Goal: Task Accomplishment & Management: Manage account settings

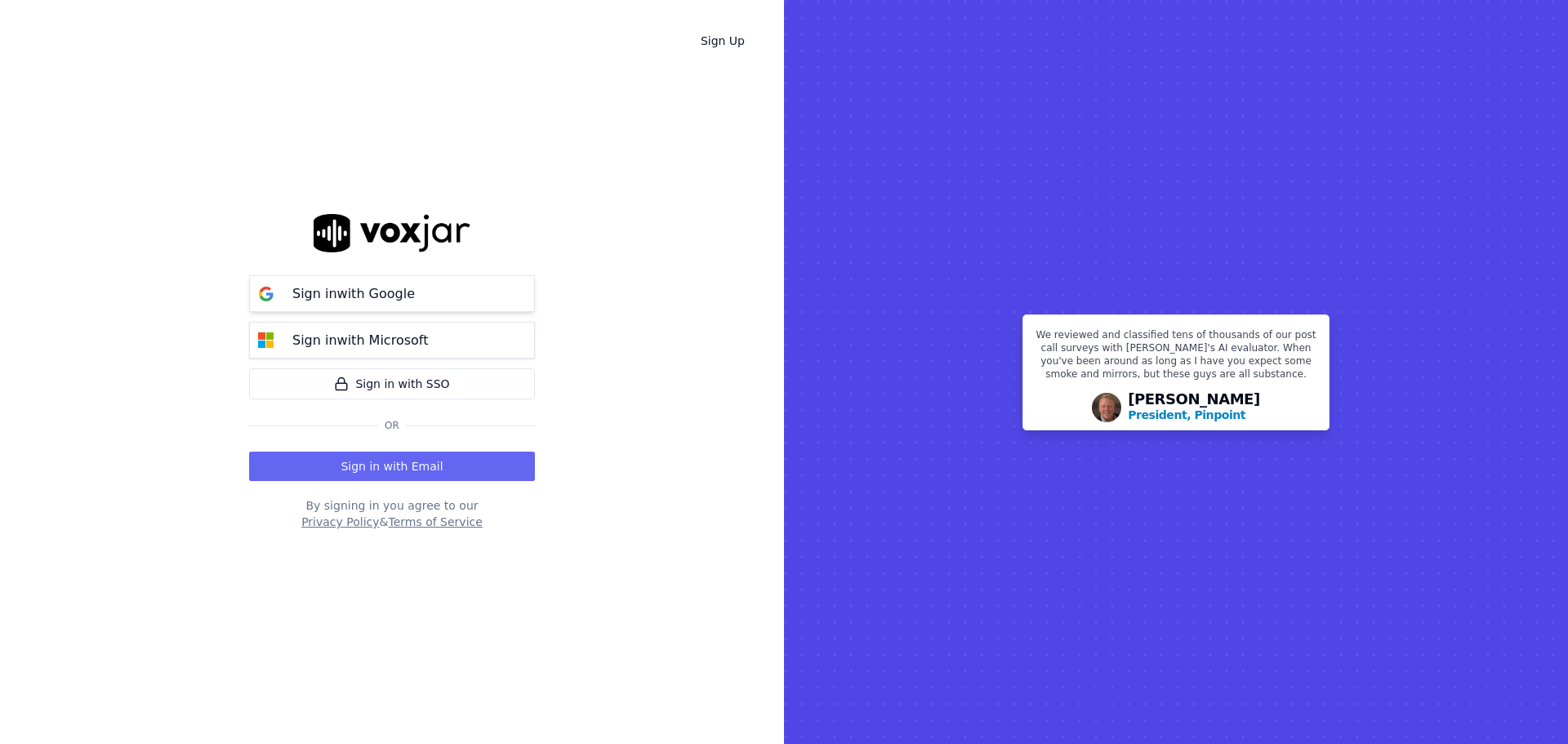
click at [372, 299] on p "Sign in with Google" at bounding box center [354, 294] width 122 height 20
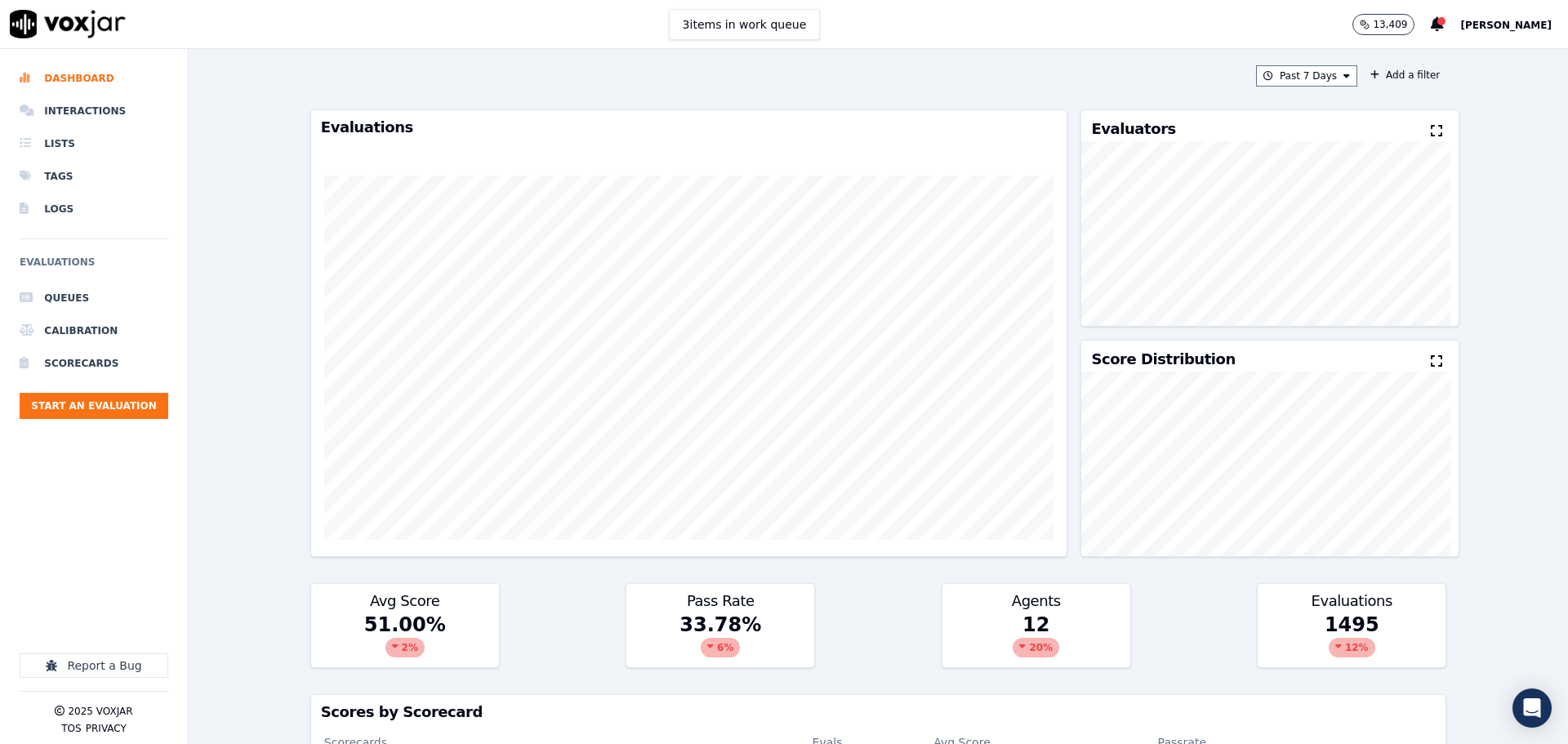
click at [1511, 31] on span "[PERSON_NAME]" at bounding box center [1506, 25] width 92 height 12
click at [1490, 55] on div "Settings" at bounding box center [1469, 54] width 175 height 26
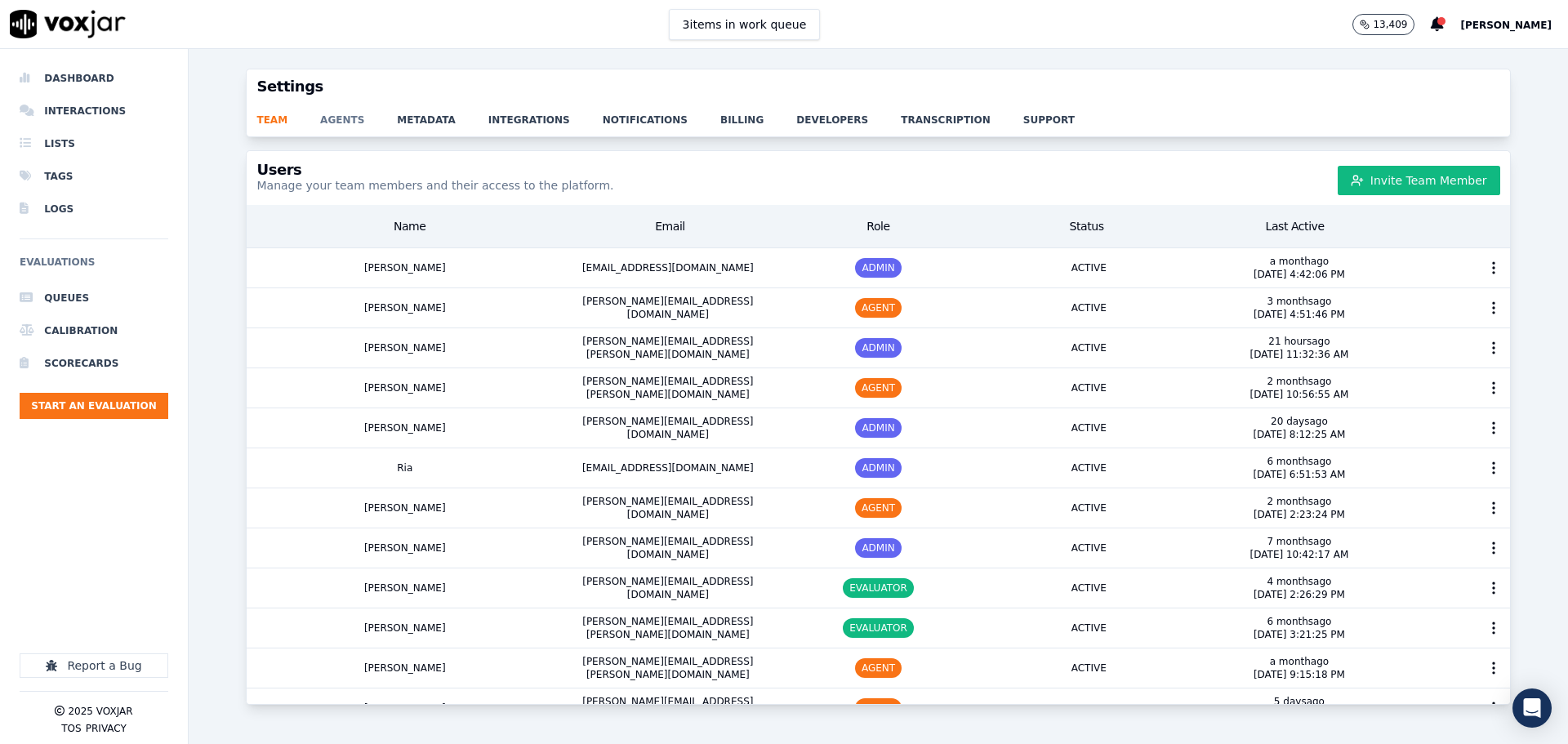
click at [336, 120] on link "agents" at bounding box center [359, 115] width 77 height 22
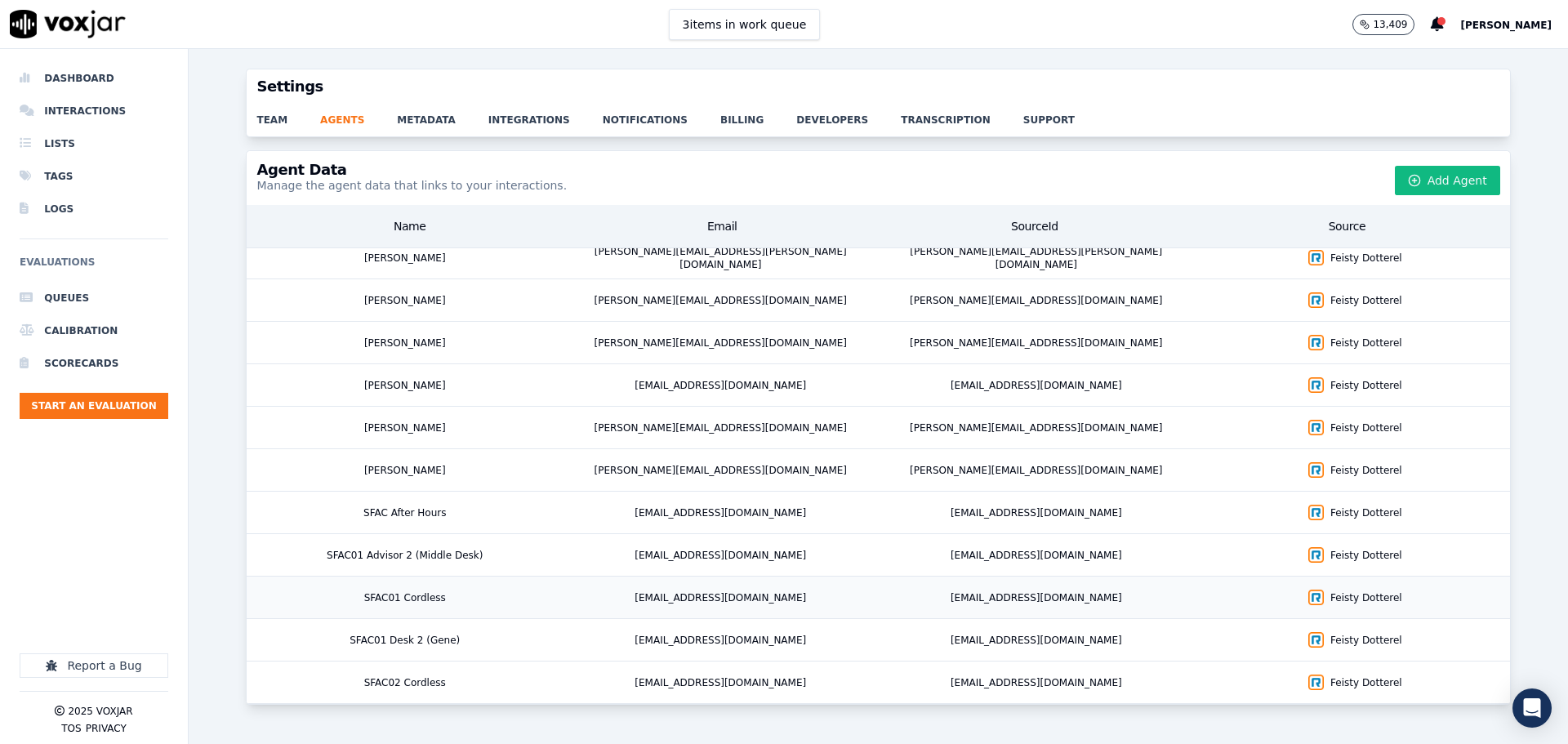
scroll to position [2473, 0]
click at [492, 118] on link "integrations" at bounding box center [545, 115] width 114 height 22
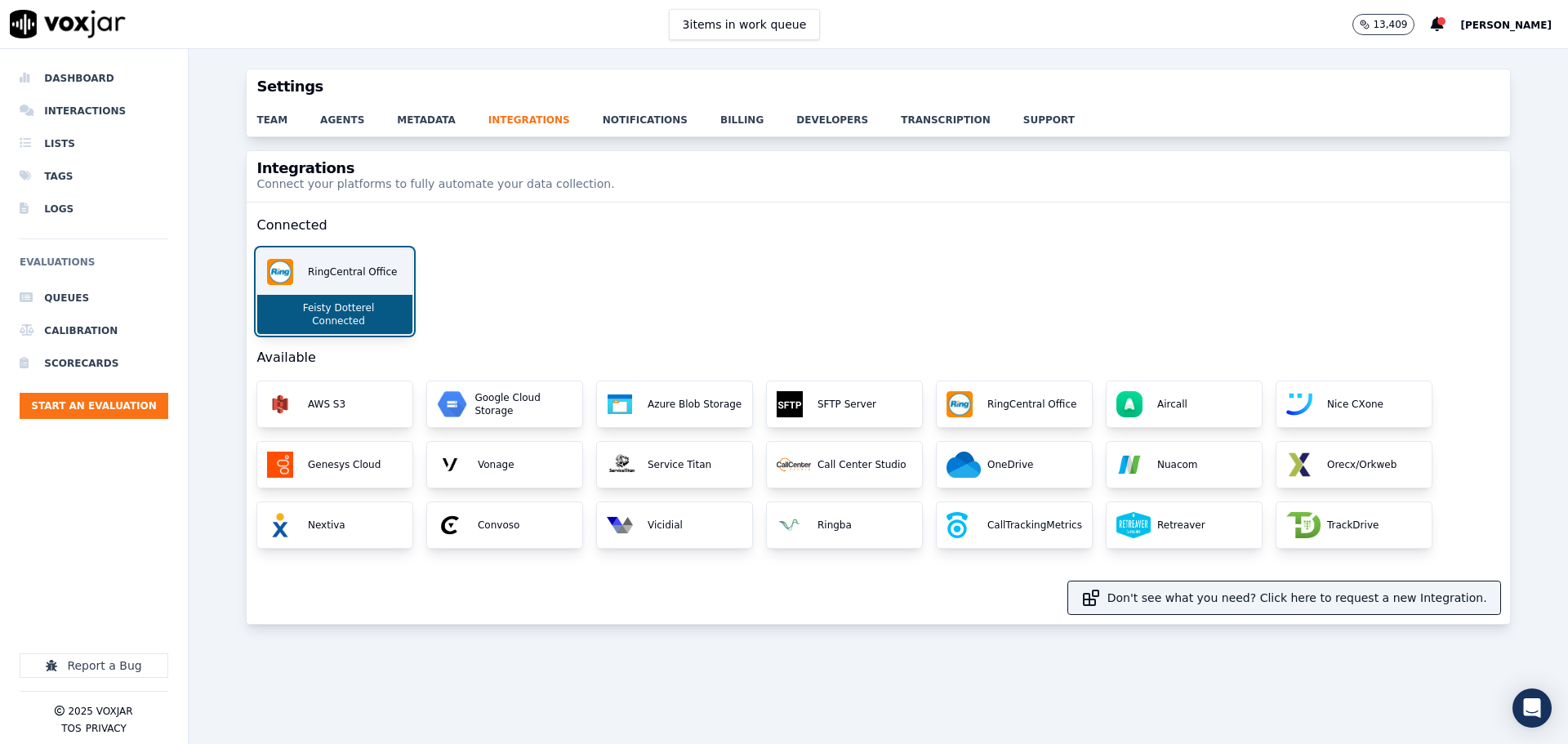
click at [329, 287] on div "RingCentral Office" at bounding box center [335, 272] width 155 height 46
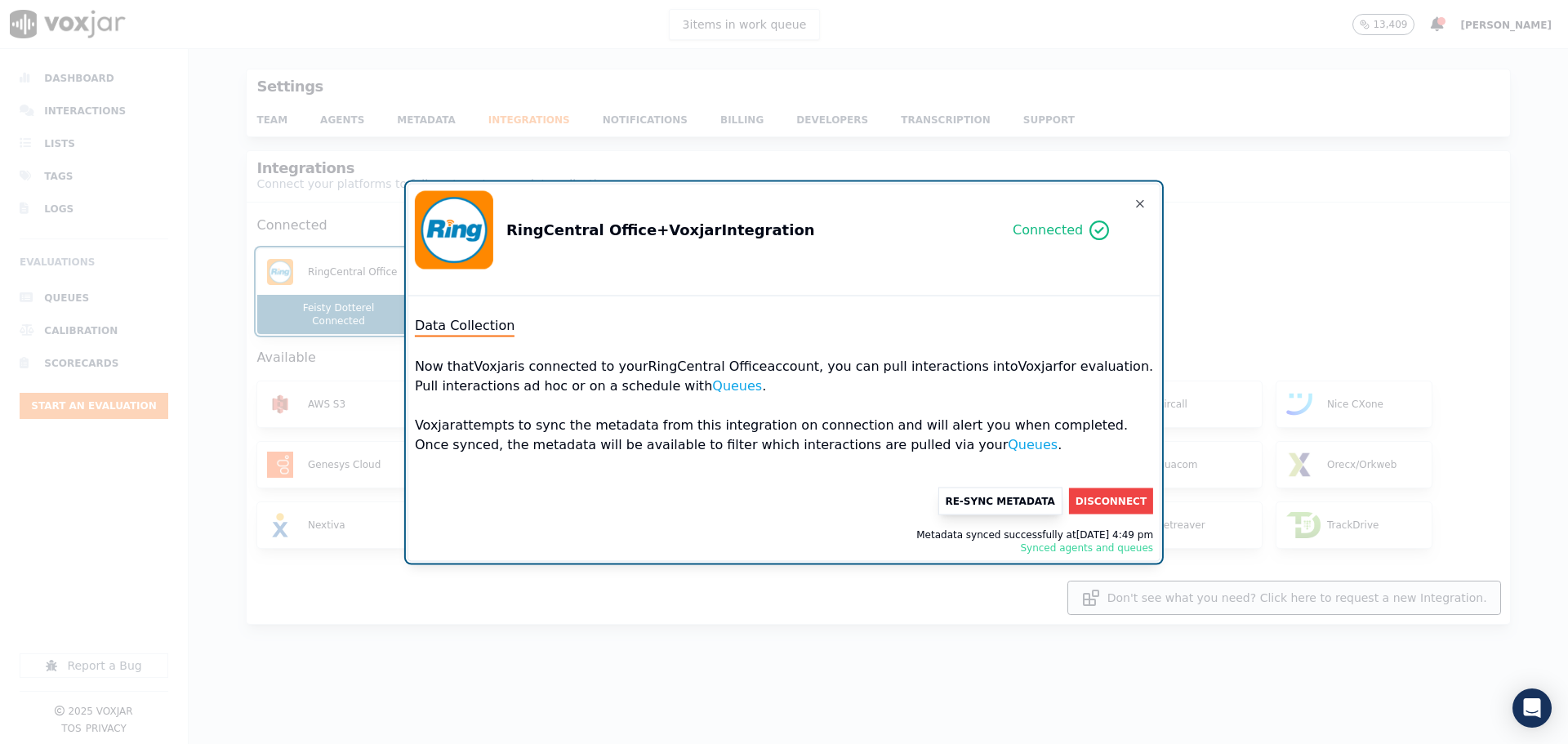
click at [964, 503] on button "Re-Sync Metadata" at bounding box center [1000, 500] width 124 height 28
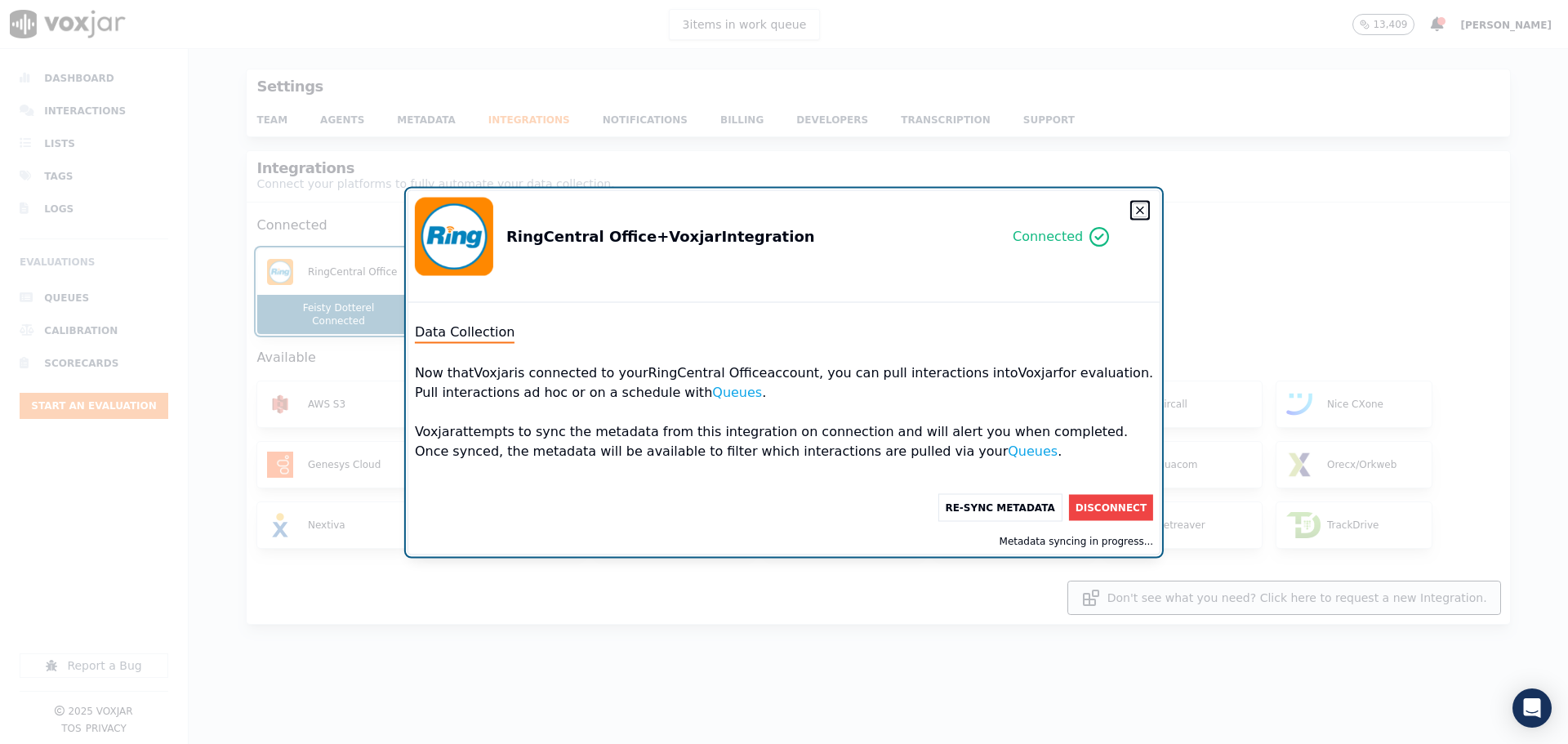
click at [1134, 207] on icon "button" at bounding box center [1140, 210] width 13 height 13
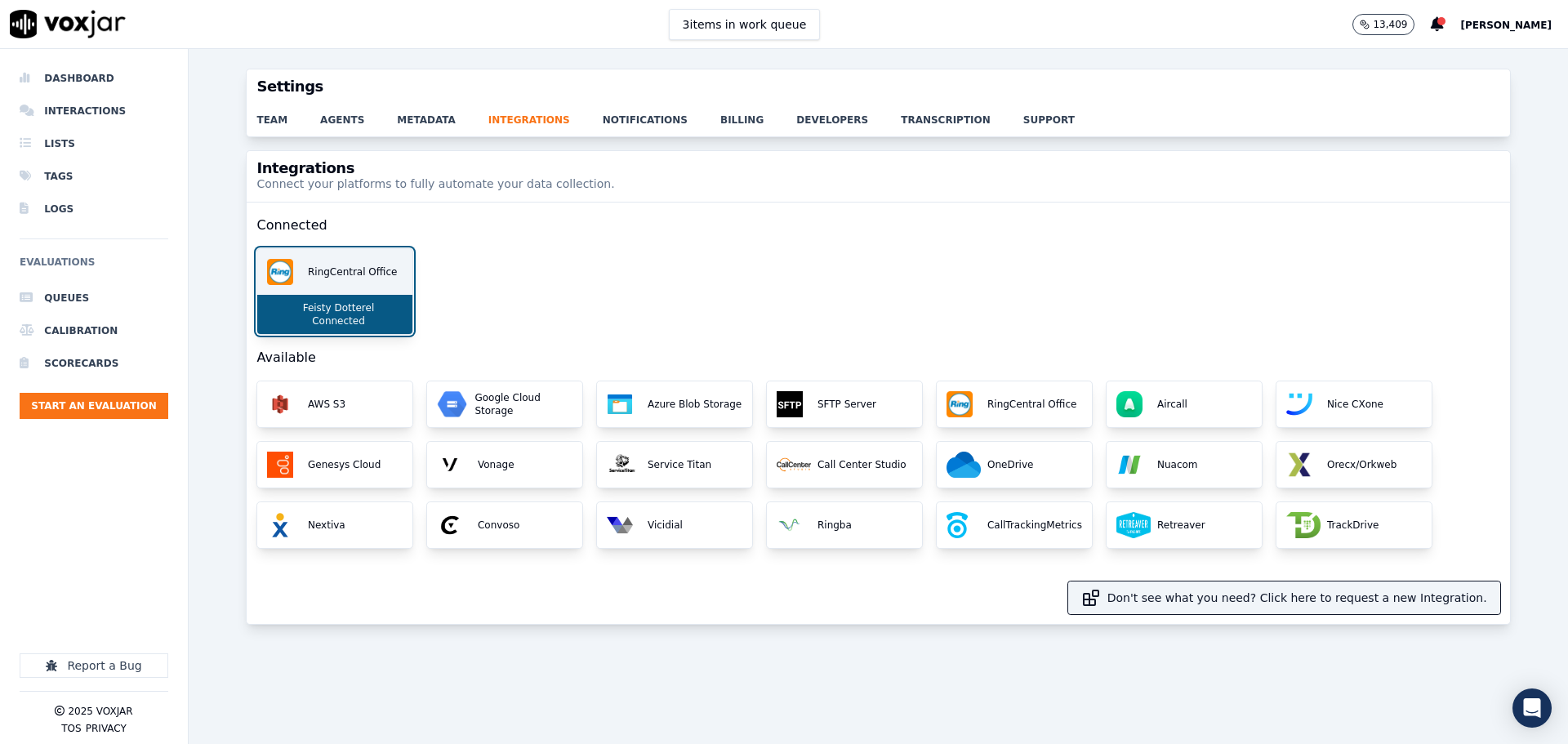
click at [327, 307] on p "Feisty Dotterel" at bounding box center [335, 308] width 78 height 13
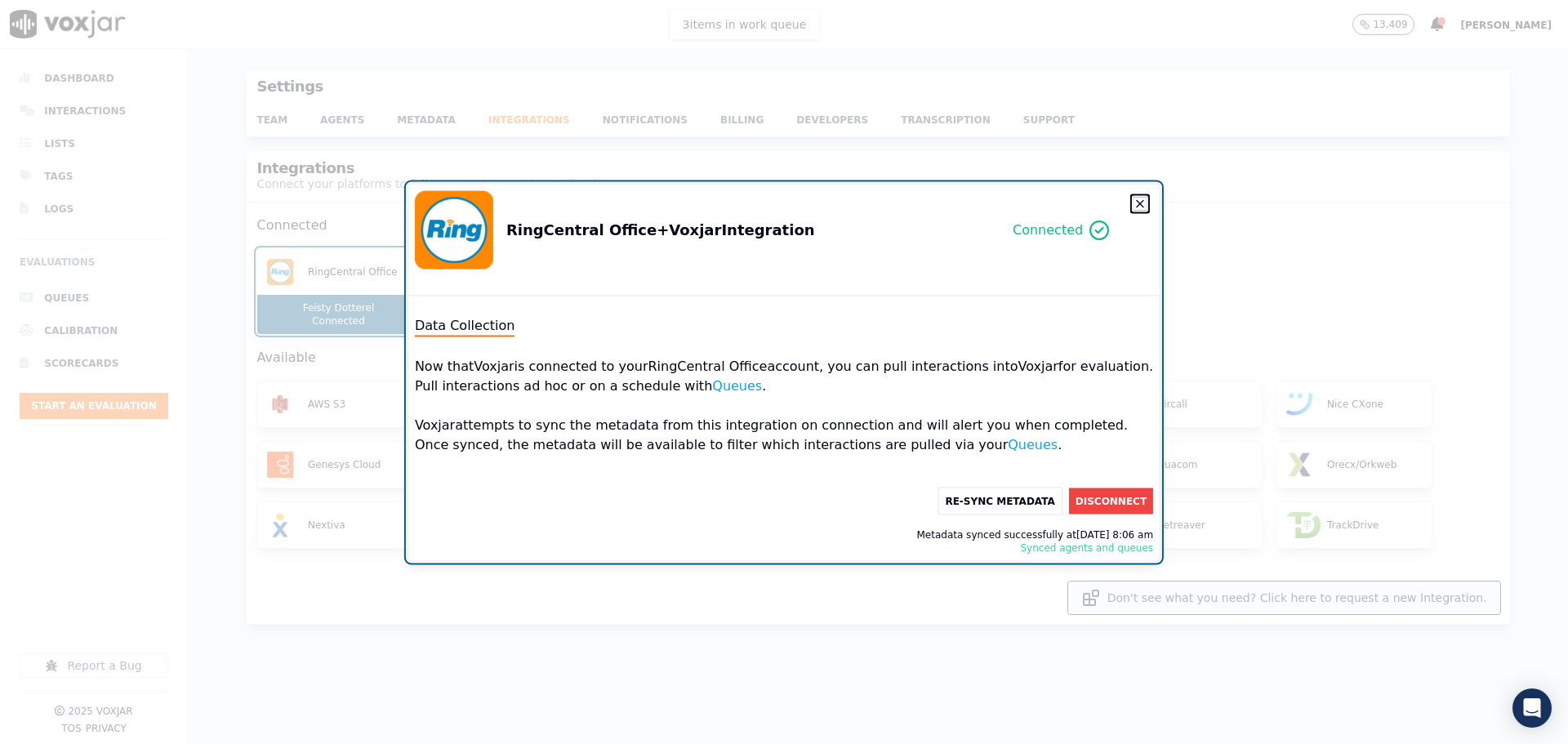
click at [1134, 199] on icon "button" at bounding box center [1140, 203] width 13 height 13
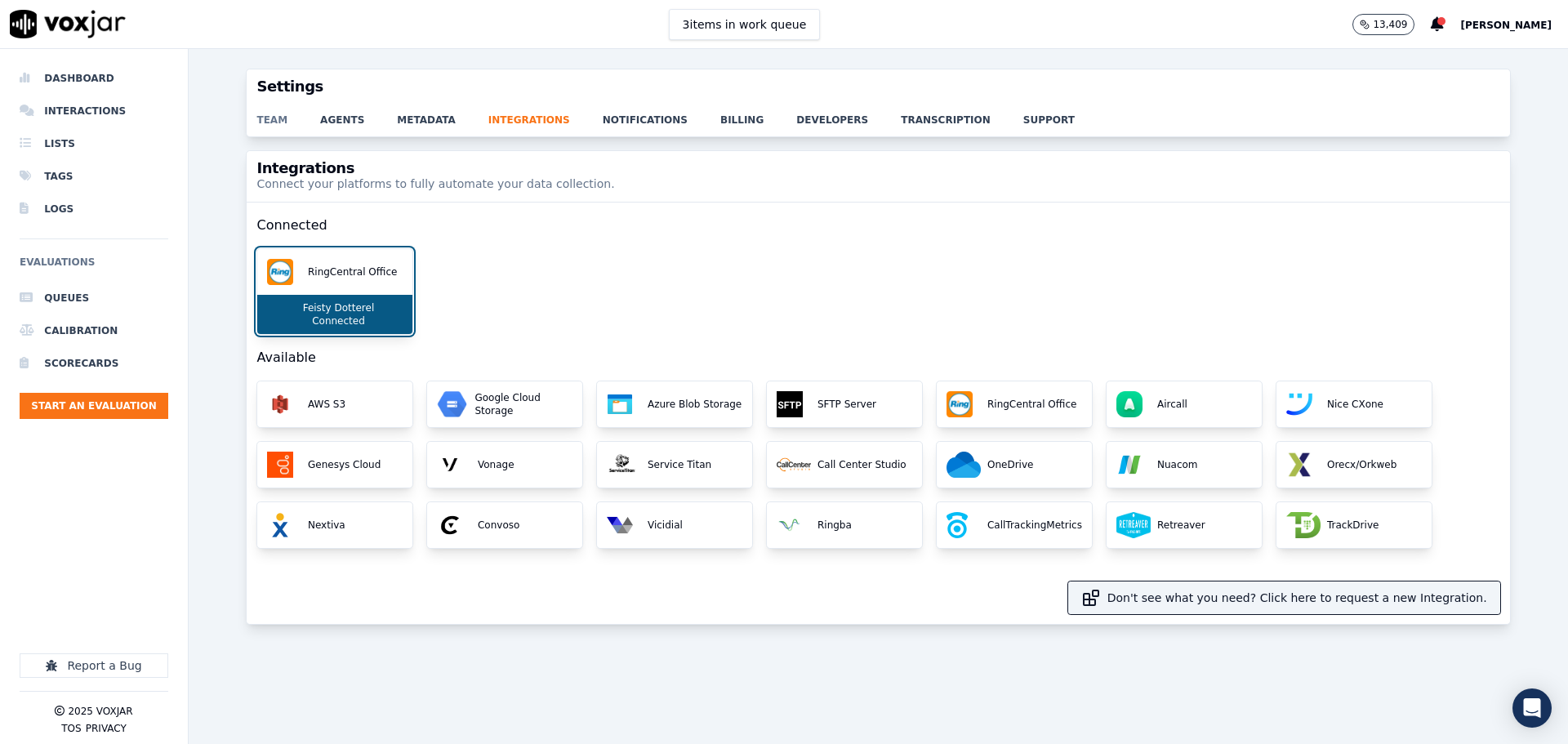
click at [258, 122] on link "team" at bounding box center [288, 115] width 64 height 22
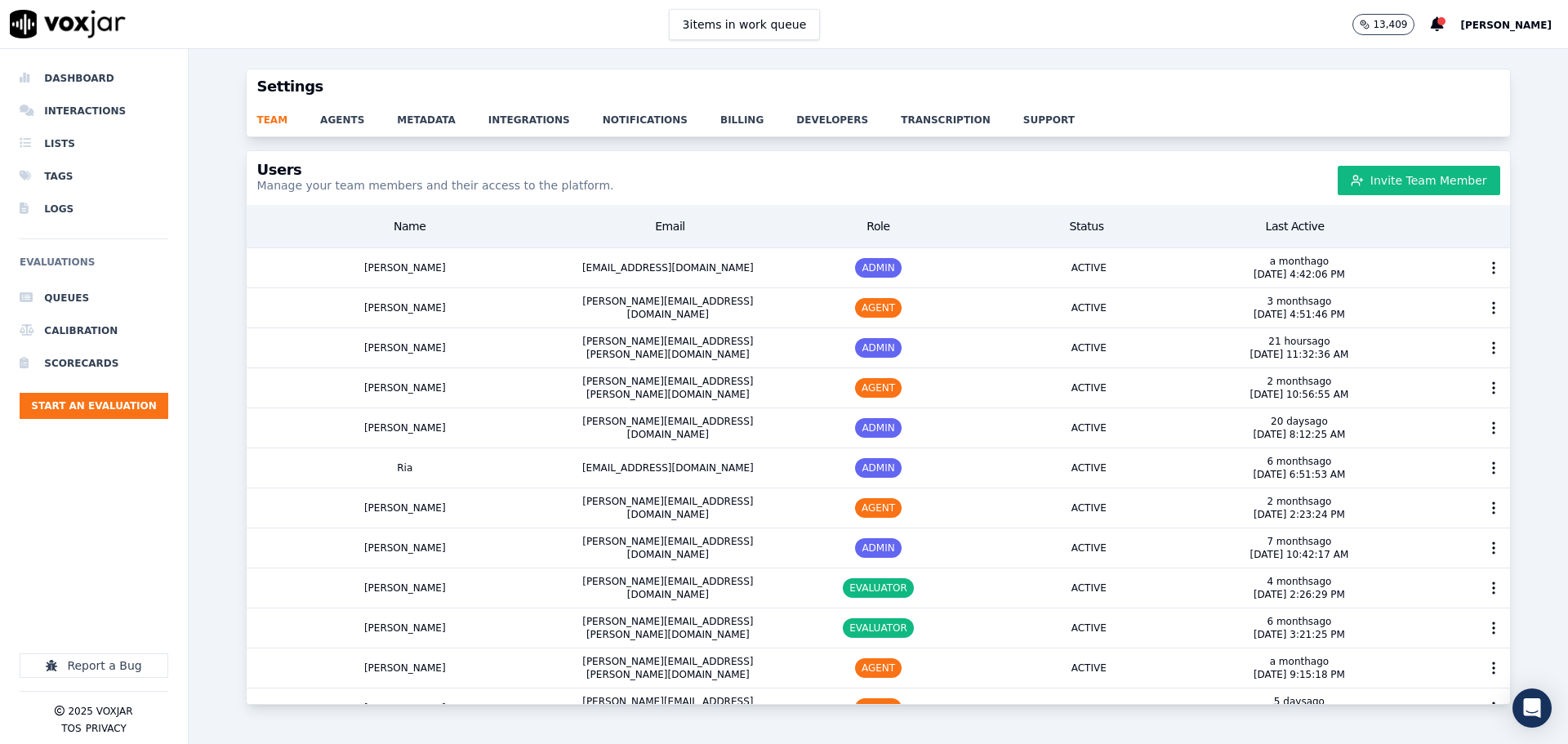
click at [339, 127] on div "team agents metadata integrations notifications billing developers transcriptio…" at bounding box center [878, 120] width 1263 height 32
click at [337, 122] on link "agents" at bounding box center [359, 115] width 77 height 22
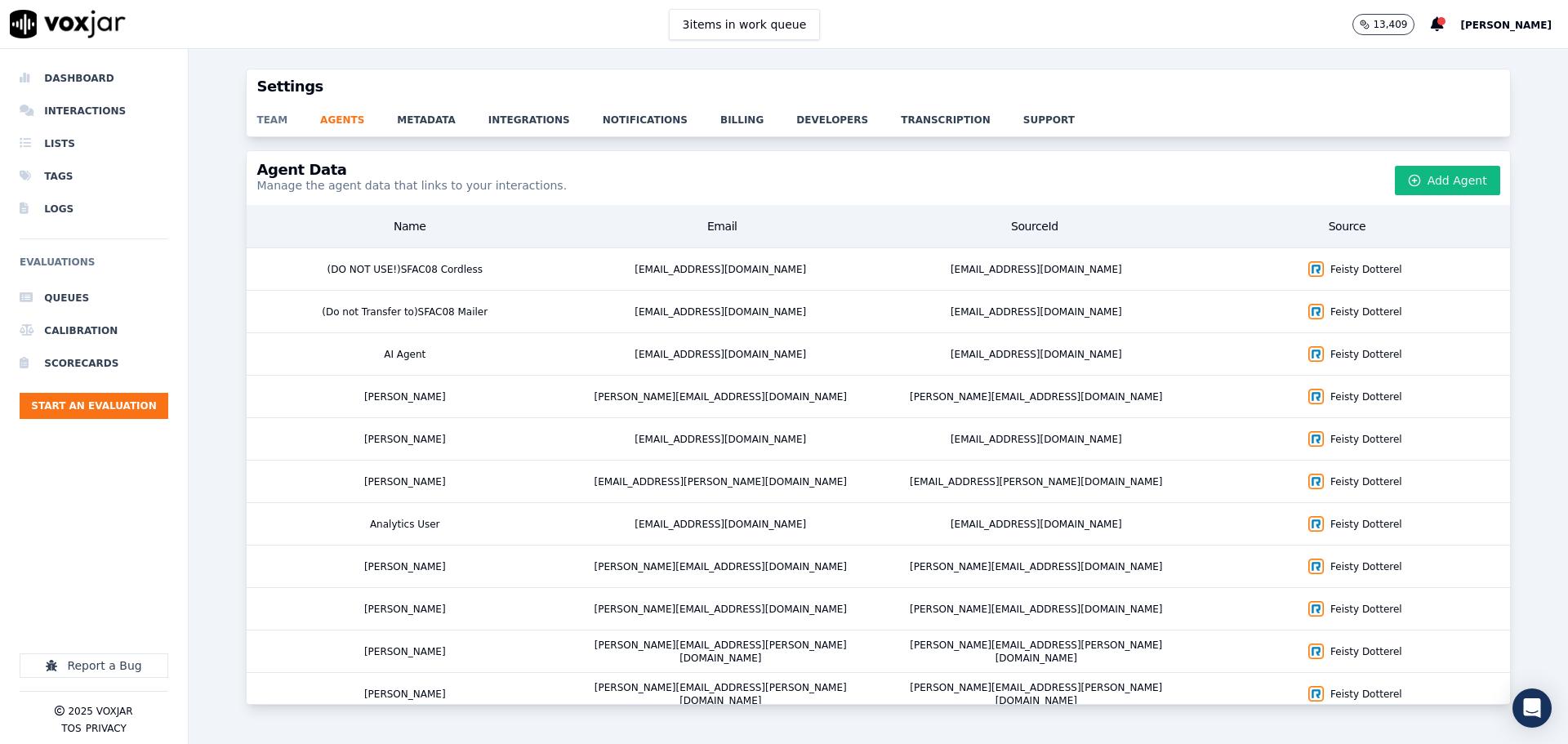
click at [268, 121] on link "team" at bounding box center [288, 115] width 64 height 22
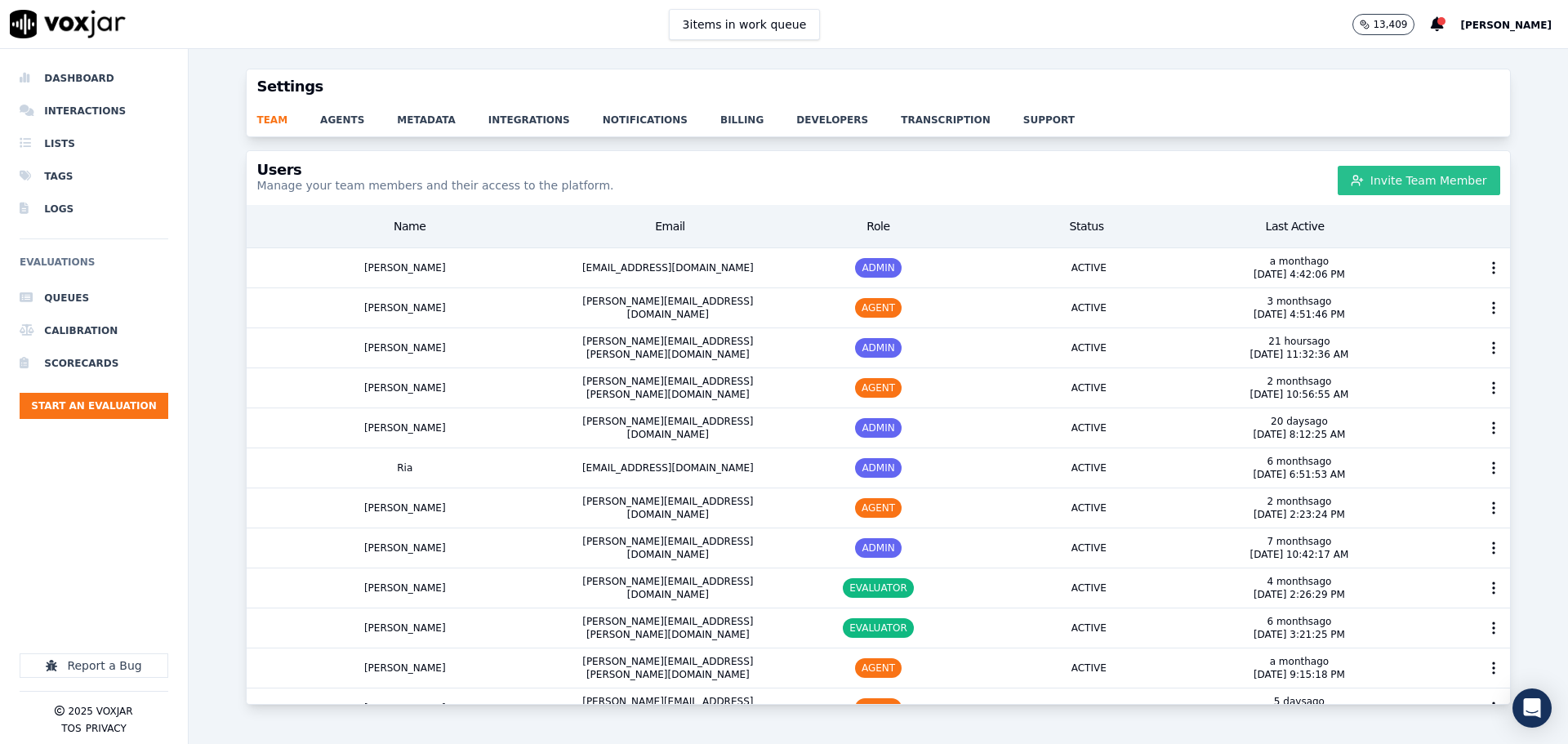
click at [1415, 181] on button "Invite Team Member" at bounding box center [1418, 180] width 162 height 30
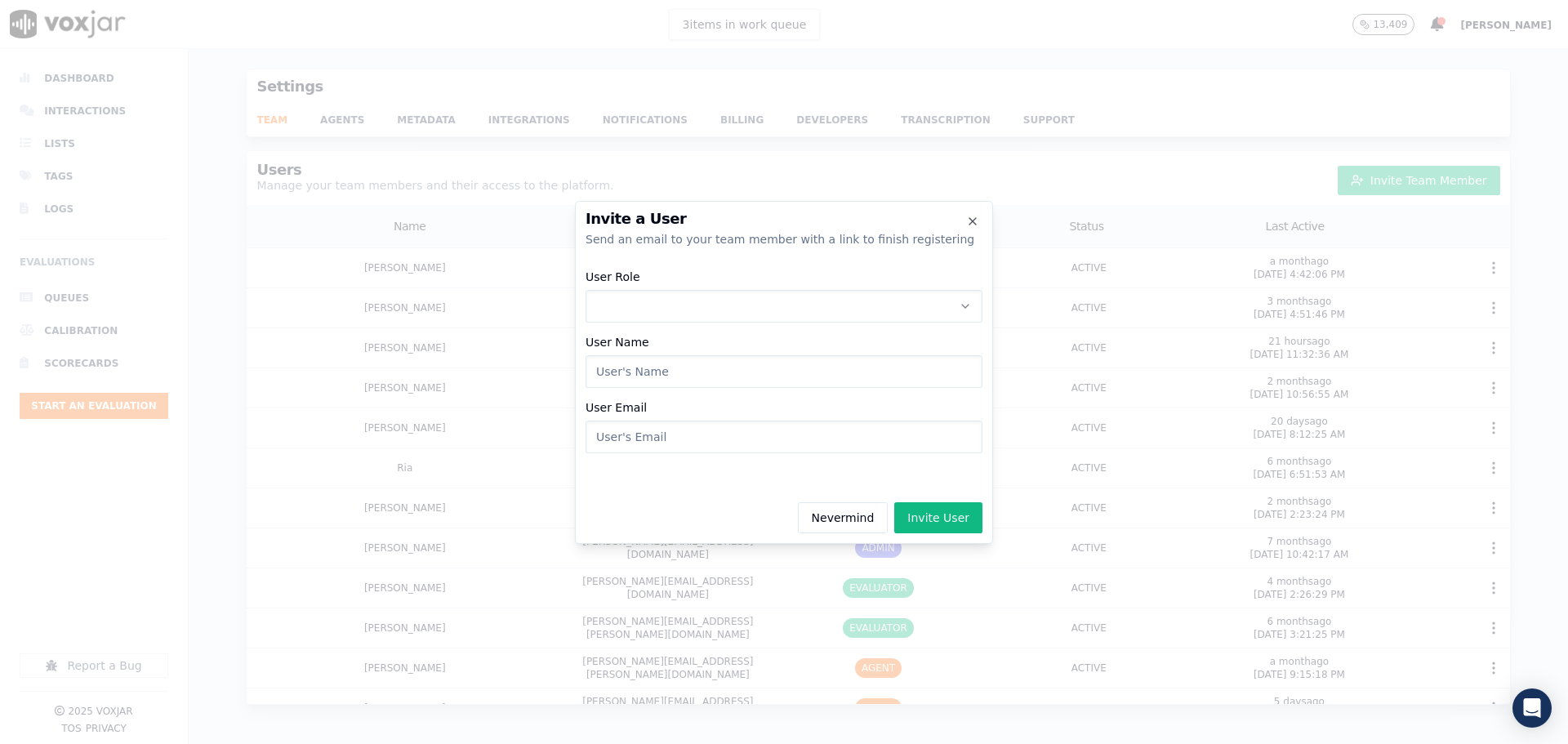
click at [713, 314] on button "User Role" at bounding box center [784, 306] width 397 height 32
click at [650, 400] on div "AGENT" at bounding box center [784, 401] width 376 height 26
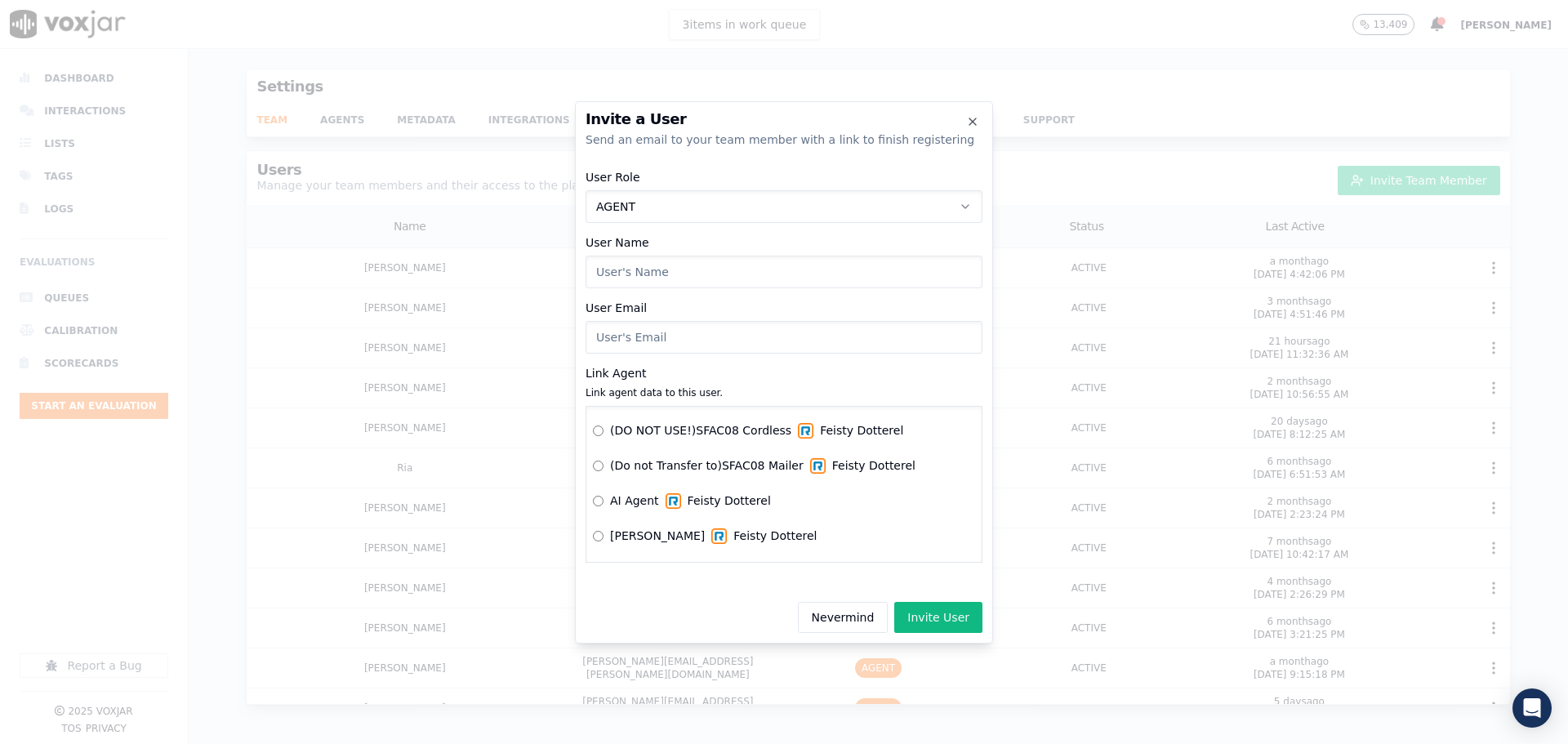
click at [670, 271] on input "User Name" at bounding box center [784, 272] width 397 height 32
type input "Sarah Lawton"
click at [706, 345] on input "User Email" at bounding box center [784, 337] width 397 height 32
paste input "sarah.lawton@stressfree.com"
type input "sarah.lawton@stressfree.com"
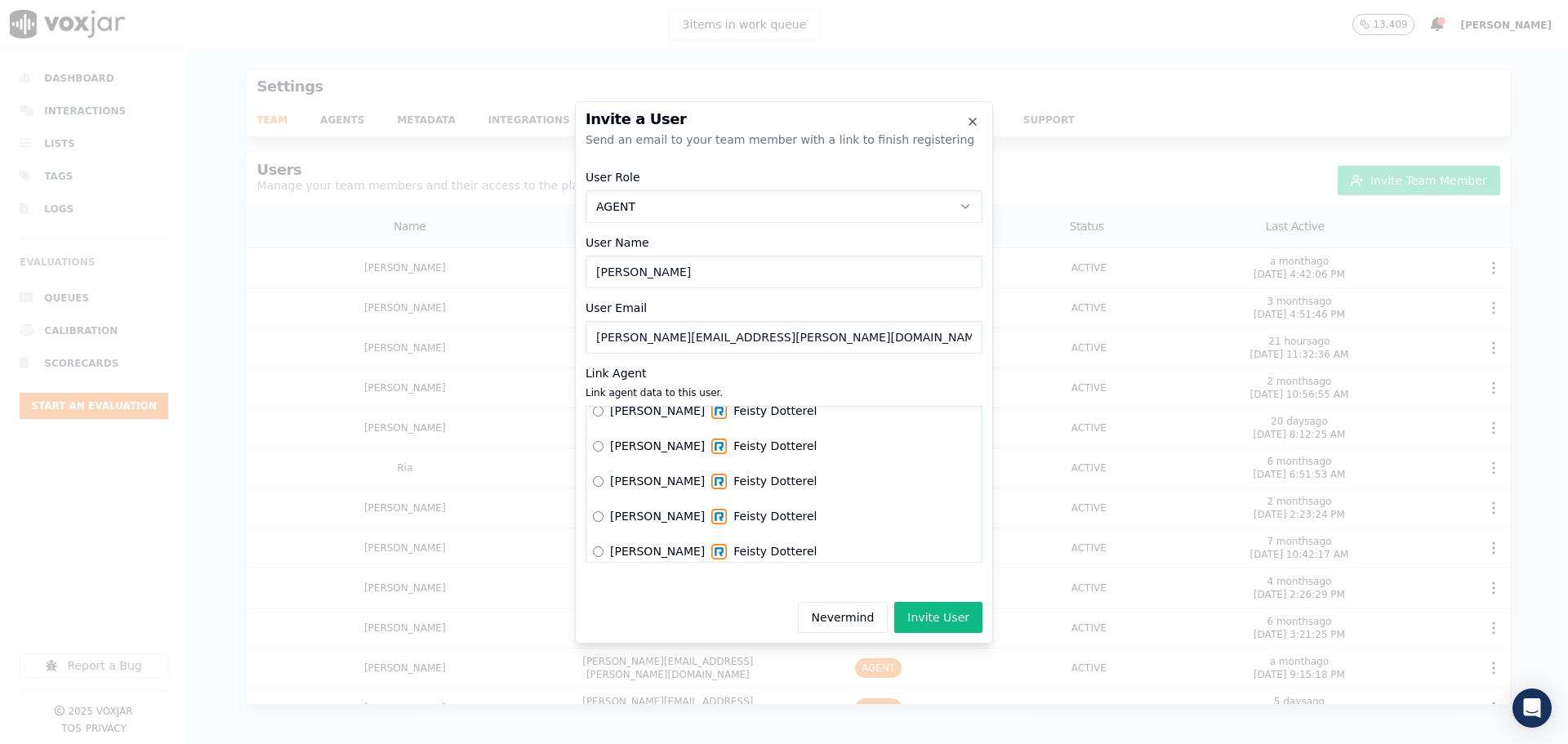
scroll to position [4017, 0]
click at [922, 617] on button "Invite User" at bounding box center [938, 617] width 88 height 31
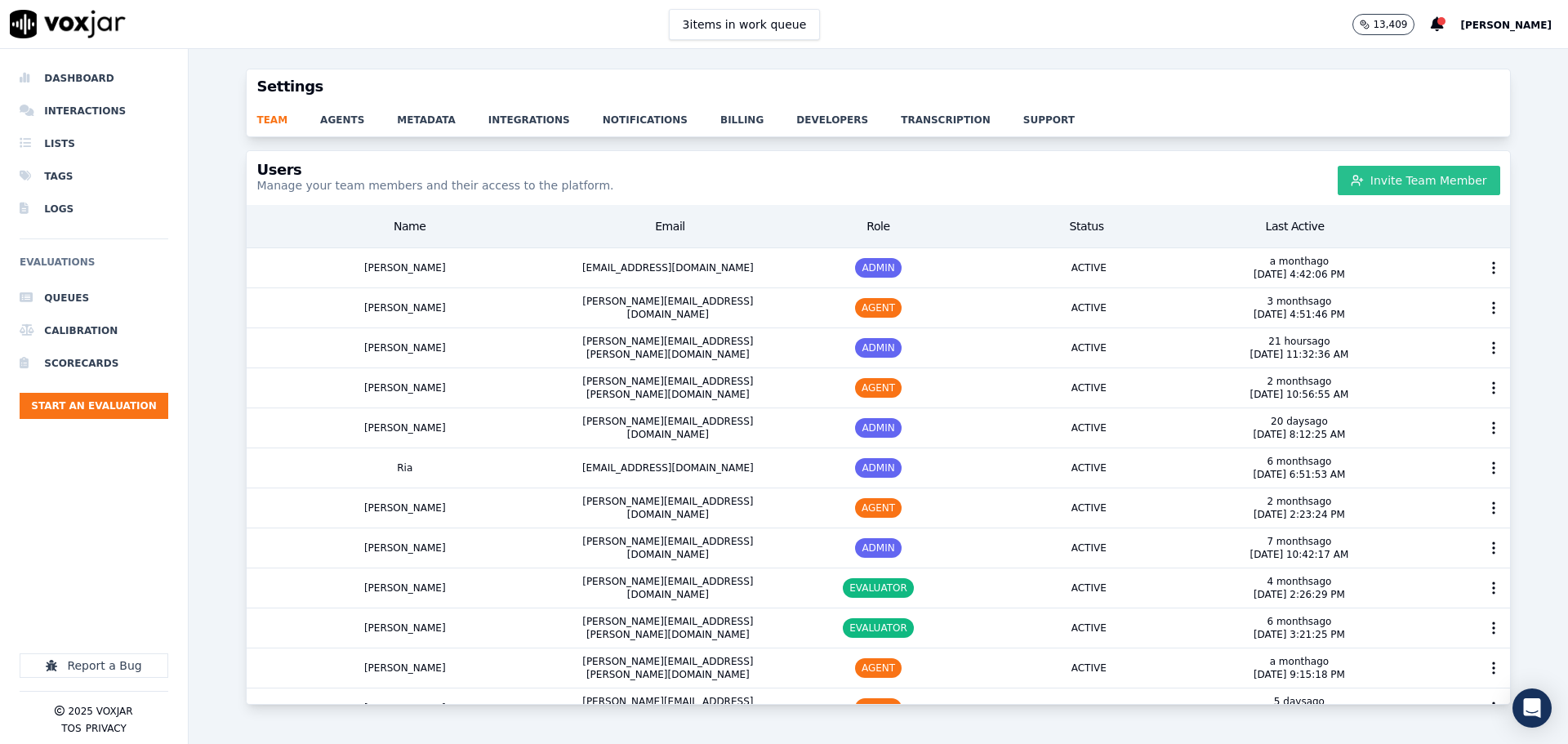
click at [1434, 187] on button "Invite Team Member" at bounding box center [1418, 180] width 162 height 30
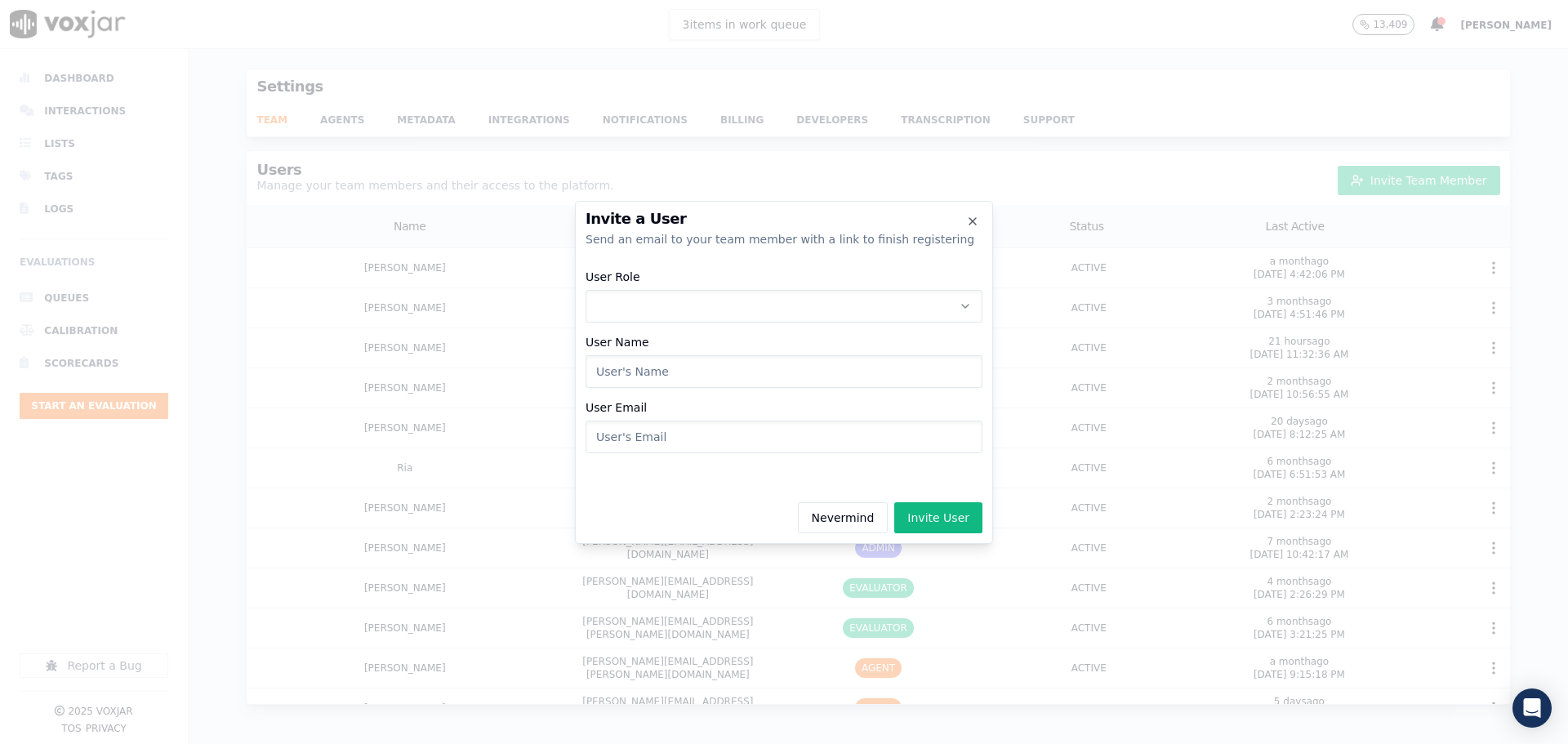
click at [655, 298] on button "User Role" at bounding box center [784, 306] width 397 height 32
click at [652, 395] on div "AGENT" at bounding box center [784, 401] width 376 height 26
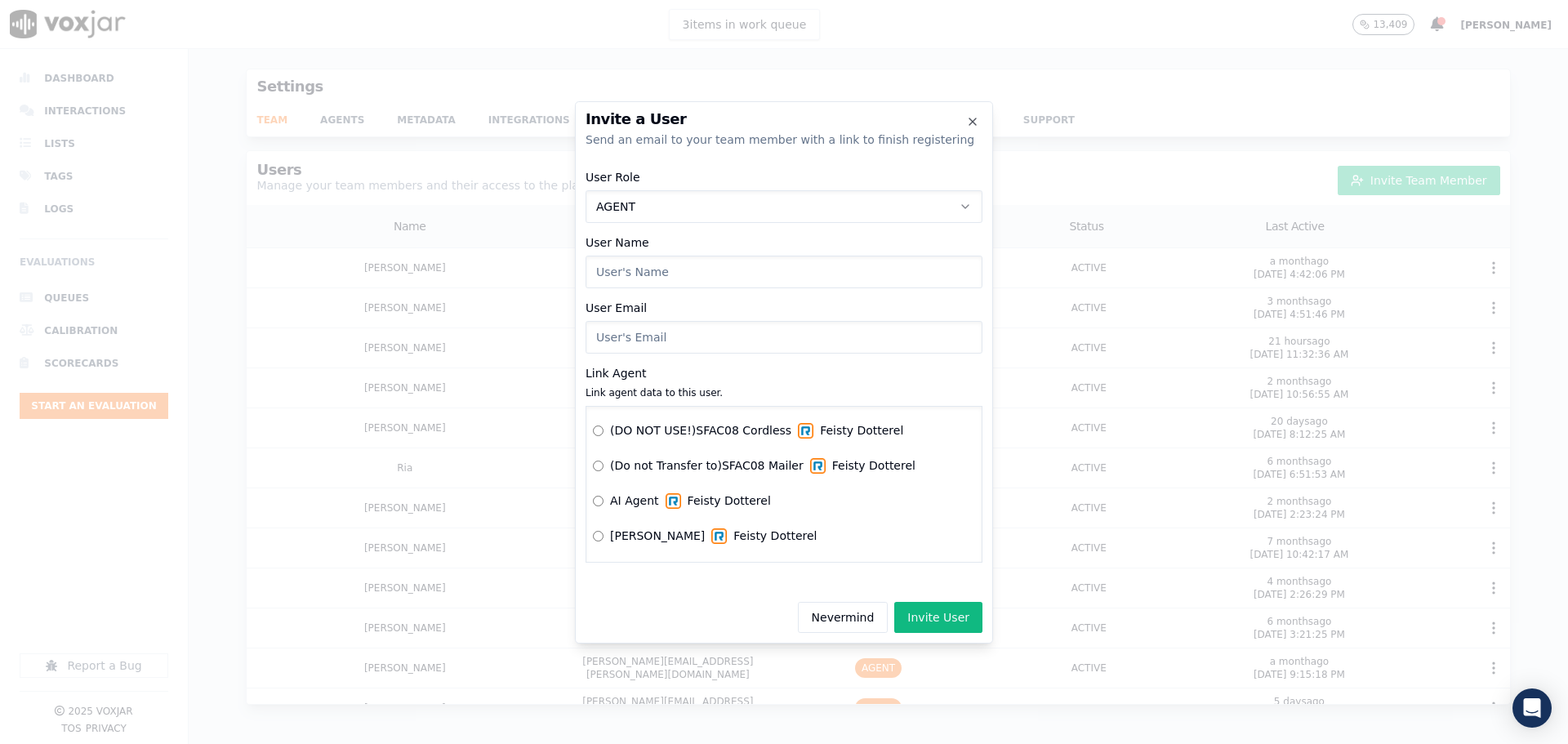
click at [661, 269] on input "User Name" at bounding box center [784, 272] width 397 height 32
type input "Ethan Roth"
click at [664, 340] on input "User Email" at bounding box center [784, 337] width 397 height 32
paste input "ethan.roth@stressfree.com"
type input "ethan.roth@stressfree.com"
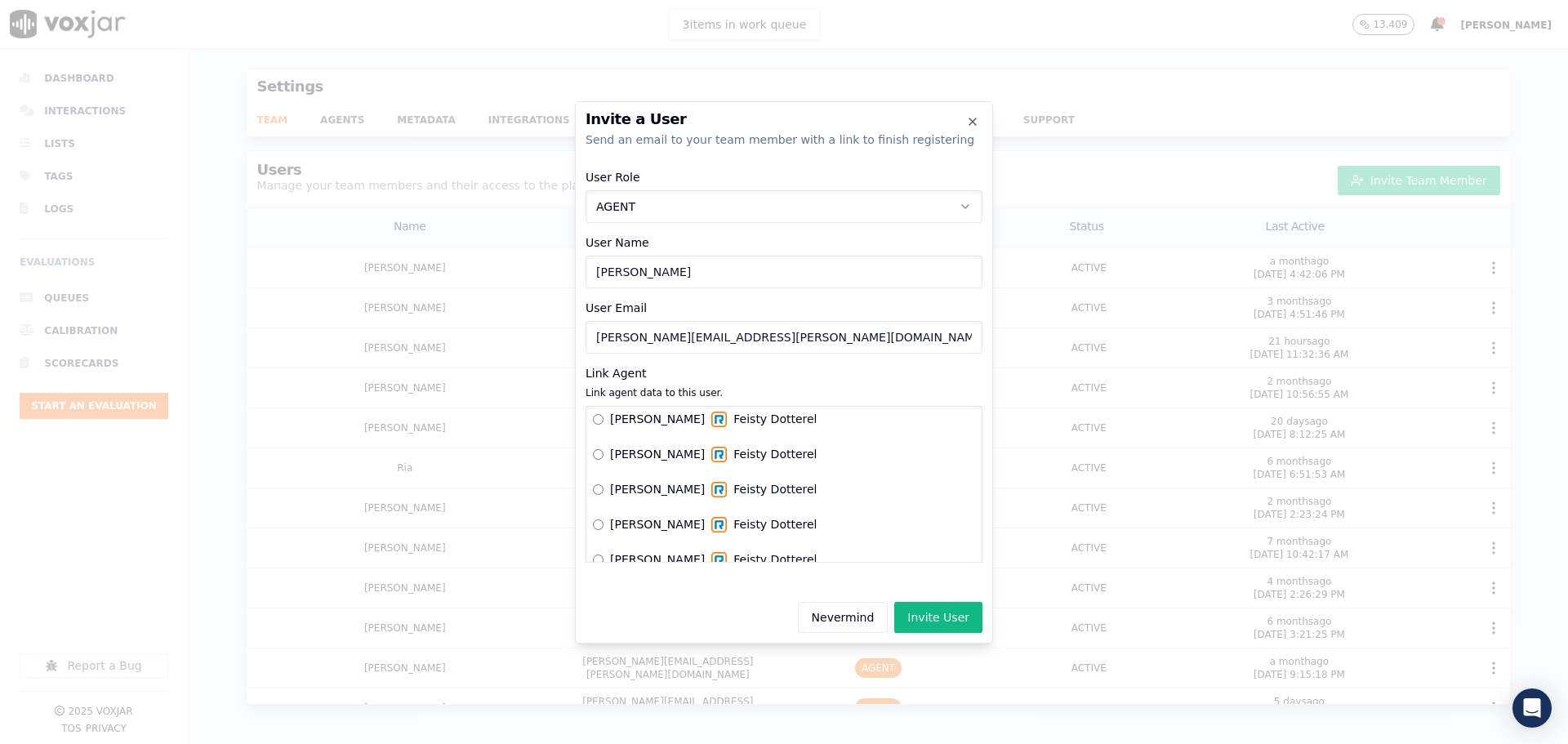
scroll to position [711, 0]
click at [929, 616] on button "Invite User" at bounding box center [938, 617] width 88 height 31
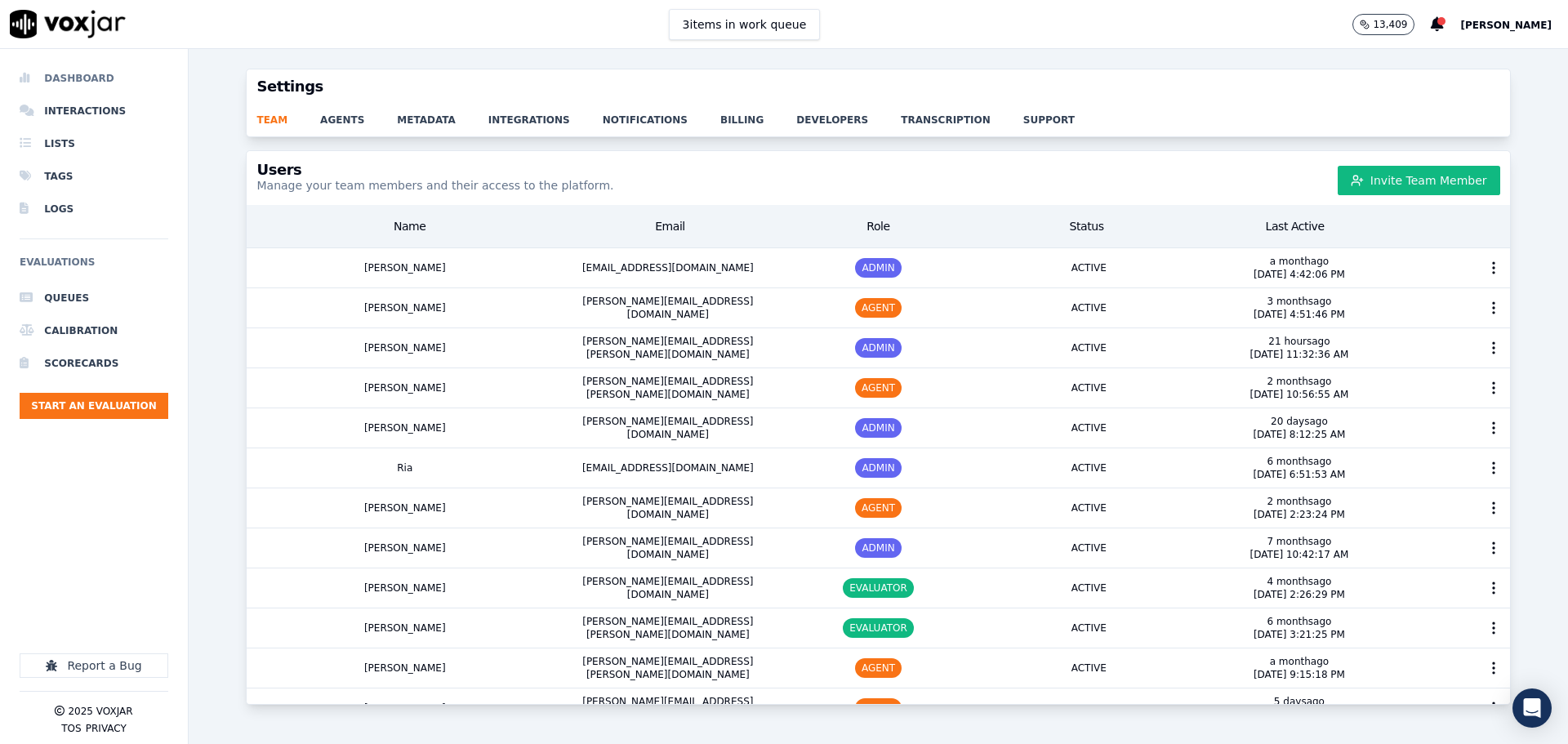
click at [84, 82] on li "Dashboard" at bounding box center [94, 78] width 149 height 32
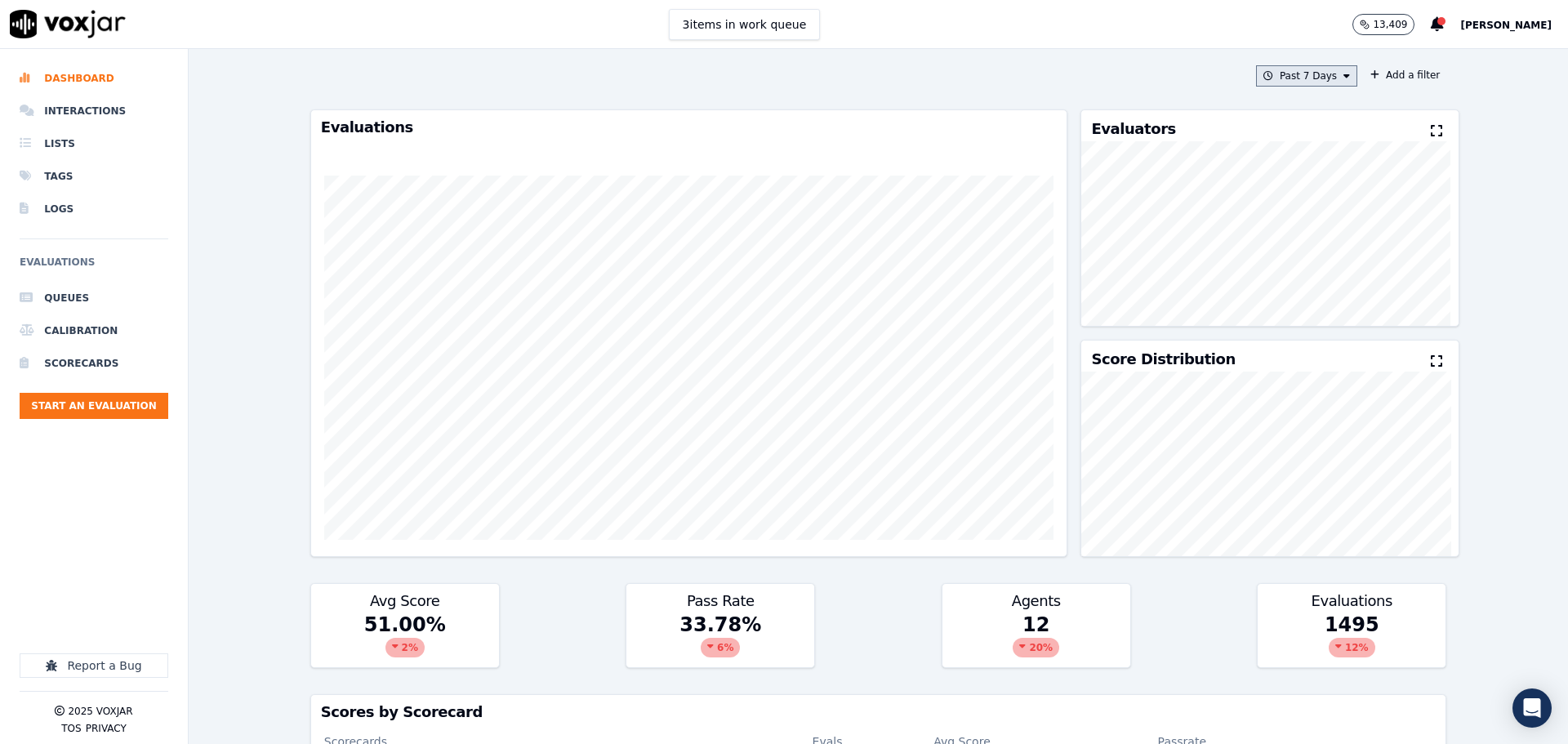
click at [1295, 81] on button "Past 7 Days" at bounding box center [1306, 76] width 101 height 22
click at [1293, 207] on div "This Month" at bounding box center [1309, 204] width 54 height 13
click at [1322, 274] on button "Add" at bounding box center [1333, 263] width 31 height 26
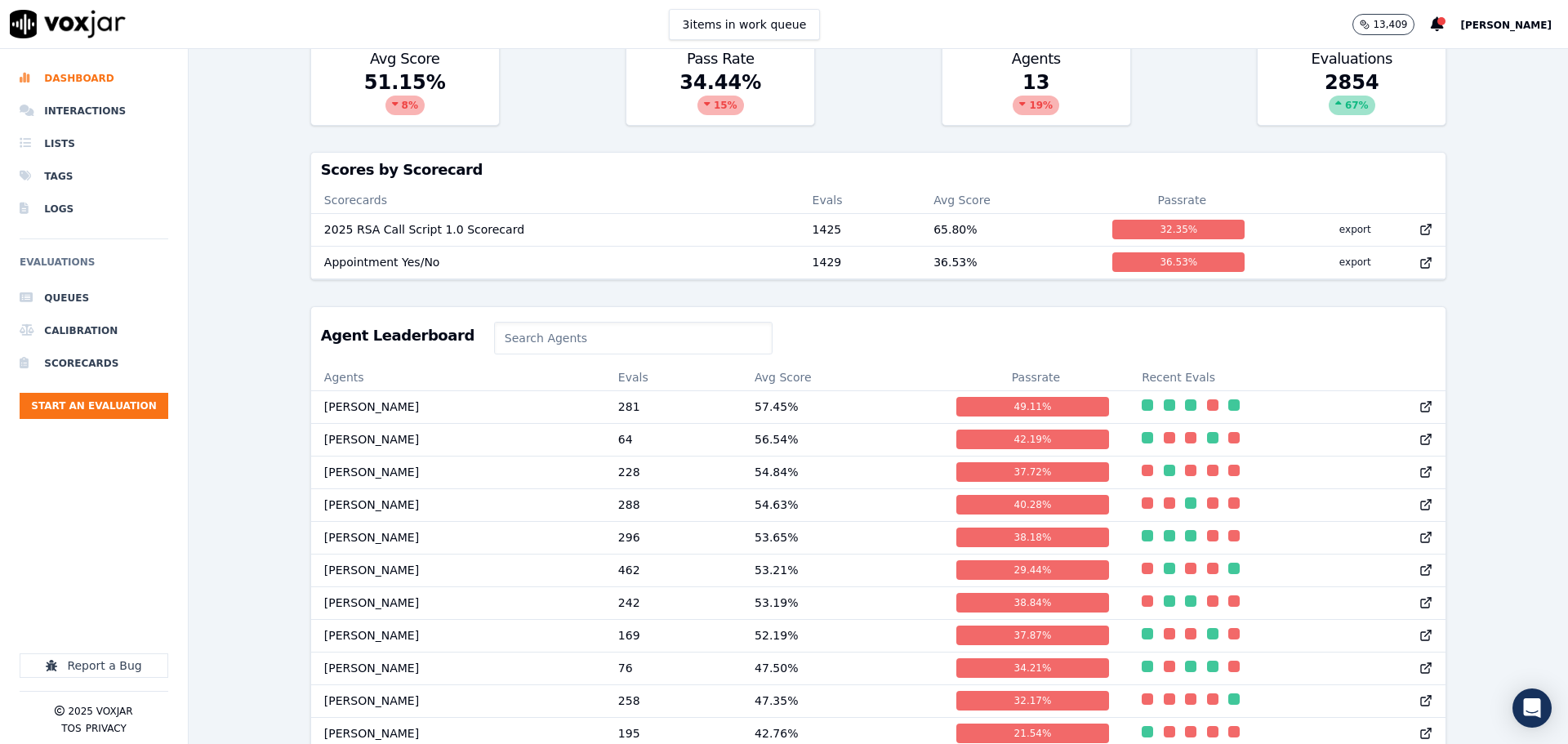
scroll to position [572, 0]
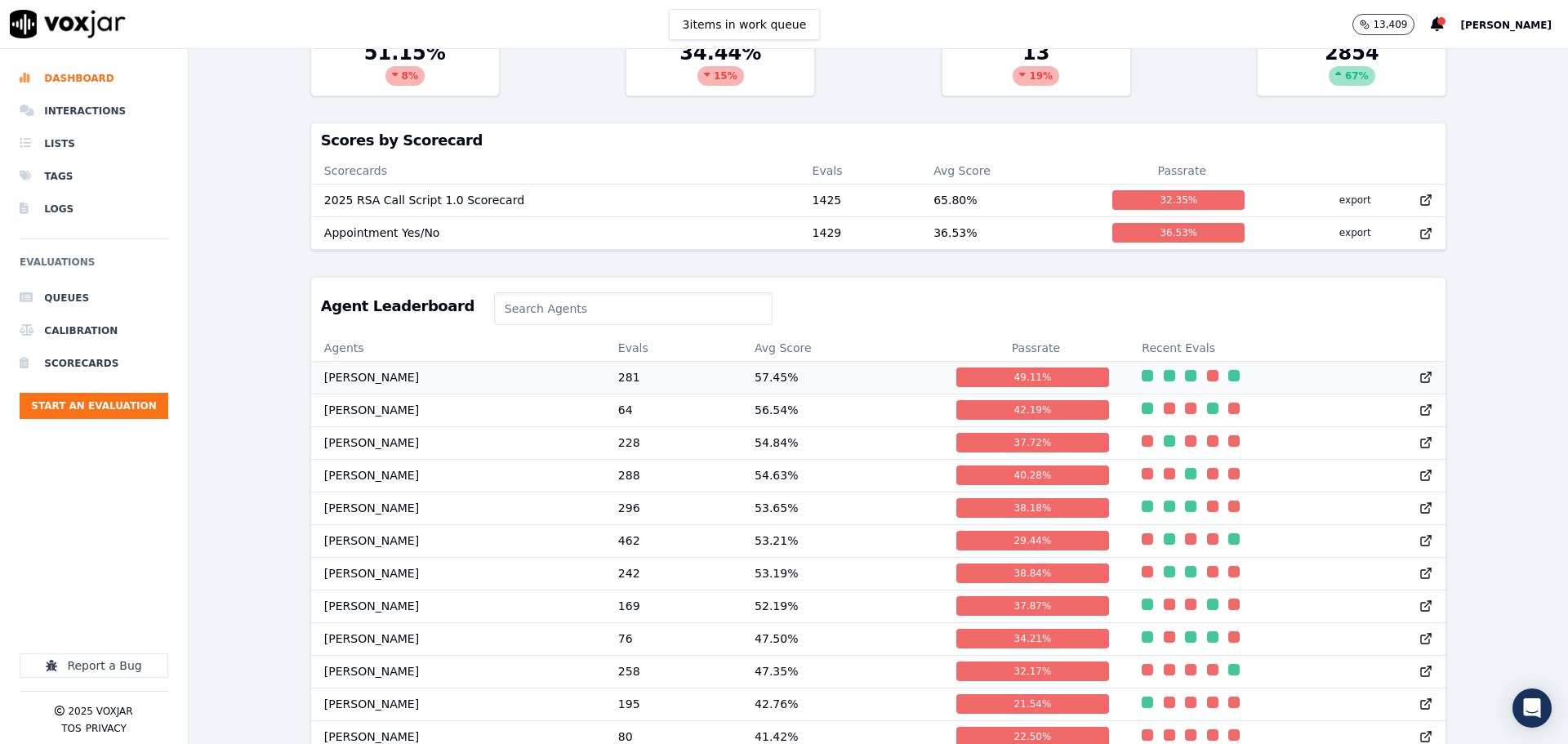
click at [358, 391] on td "[PERSON_NAME]" at bounding box center [459, 377] width 294 height 32
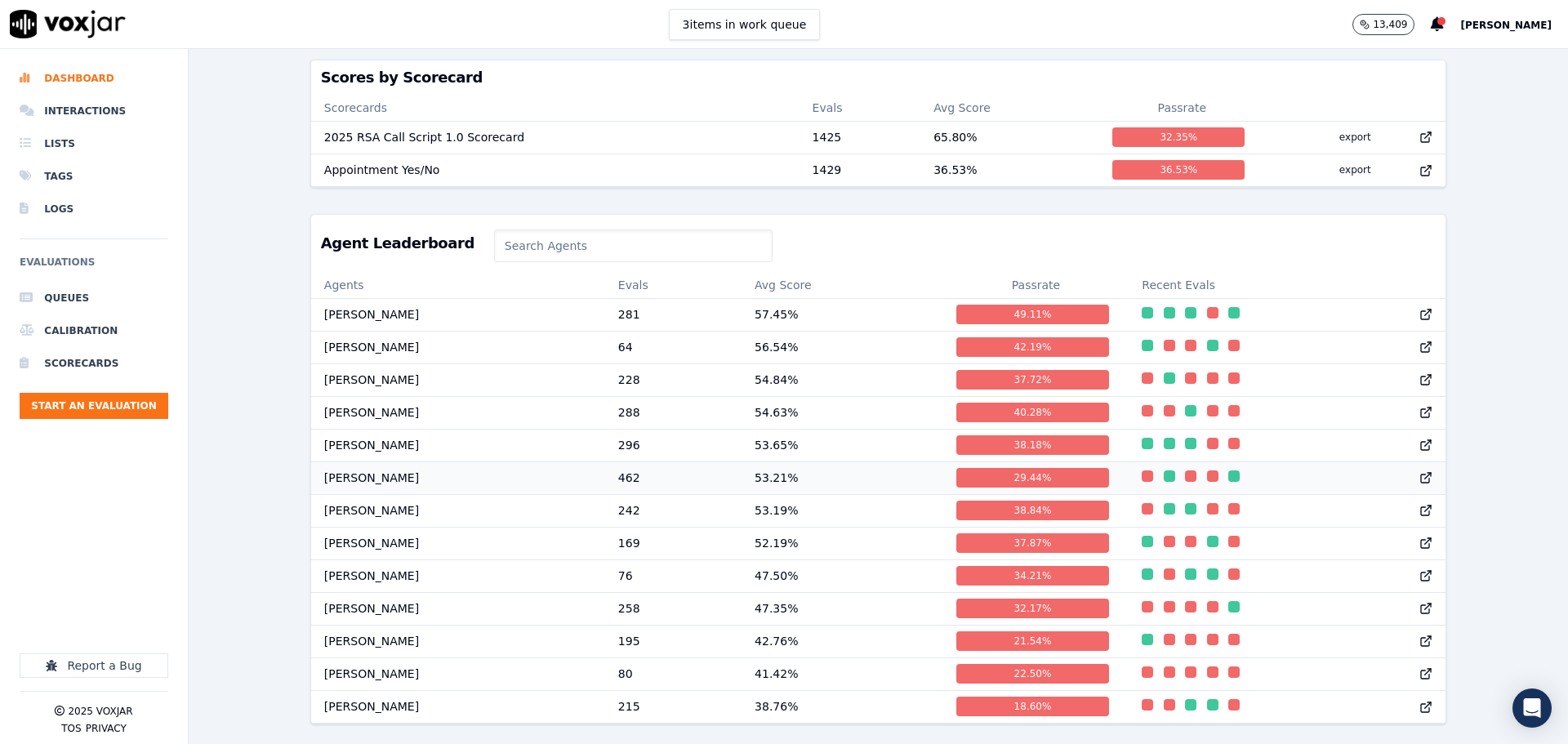
click at [356, 474] on td "Cade Patterson" at bounding box center [459, 477] width 294 height 32
click at [411, 558] on td "Byron Mead" at bounding box center [459, 574] width 294 height 32
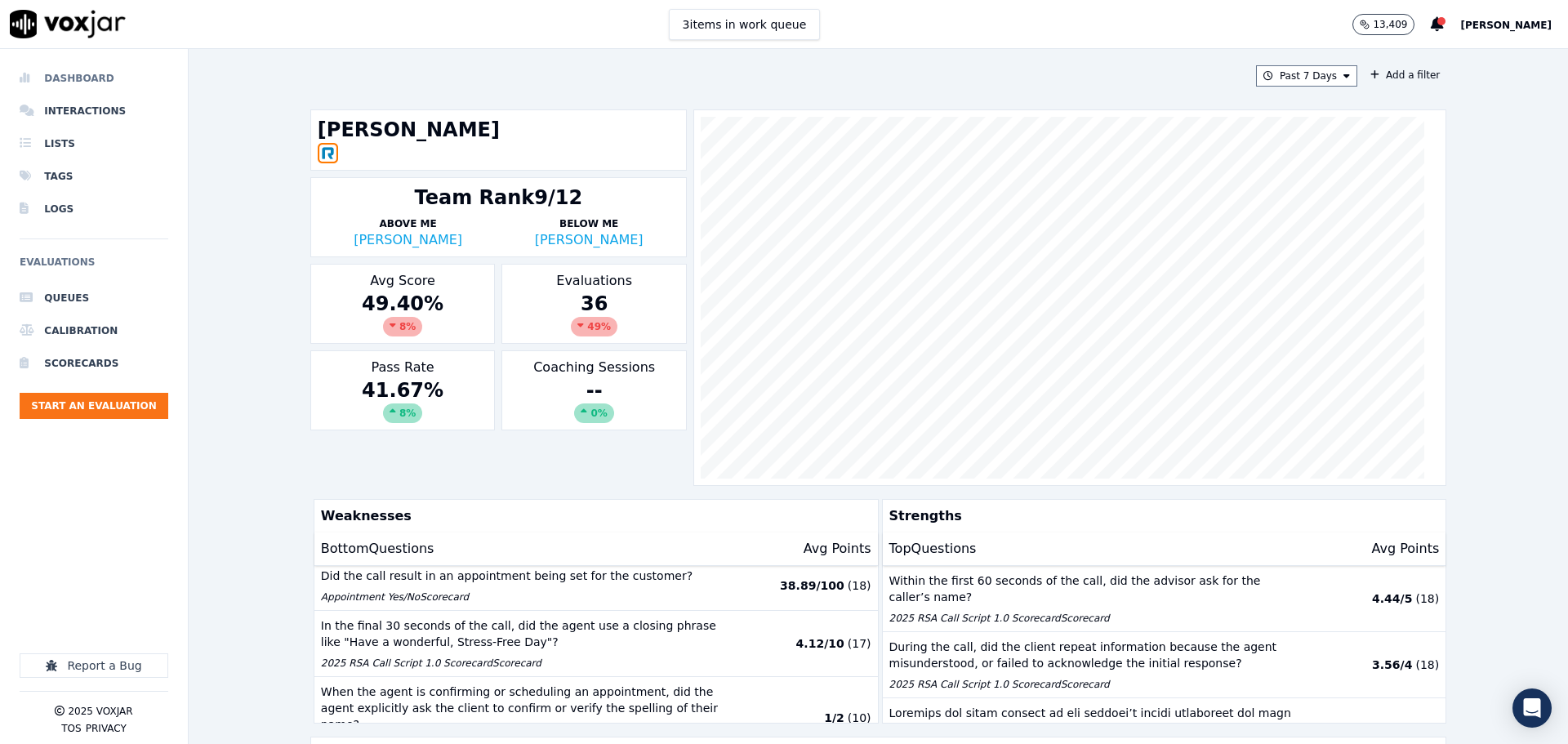
click at [87, 78] on li "Dashboard" at bounding box center [94, 78] width 149 height 32
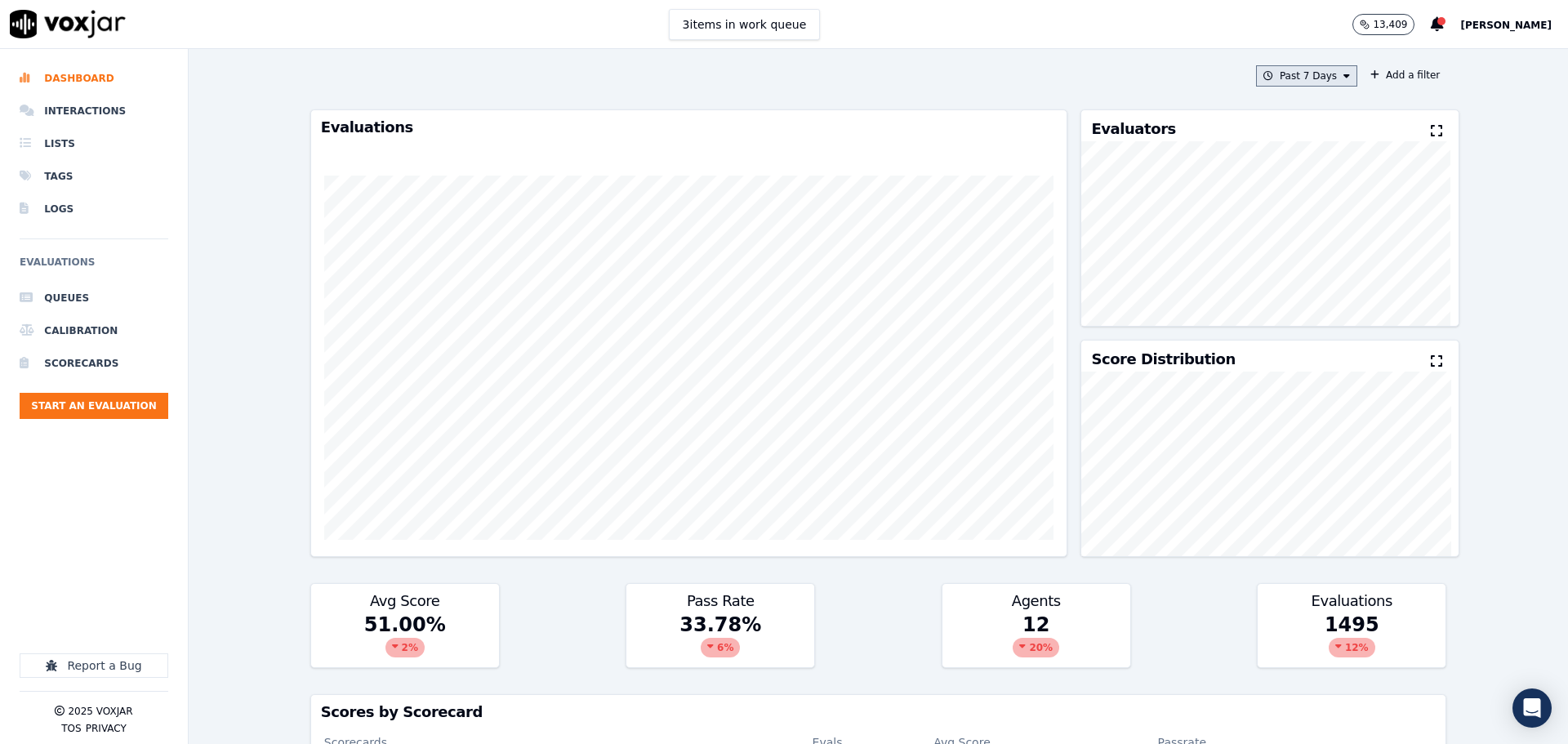
click at [1317, 78] on button "Past 7 Days" at bounding box center [1306, 76] width 101 height 22
click at [1294, 183] on div "Past 30 Days" at bounding box center [1313, 184] width 64 height 13
click at [1318, 276] on button "Add" at bounding box center [1333, 263] width 31 height 26
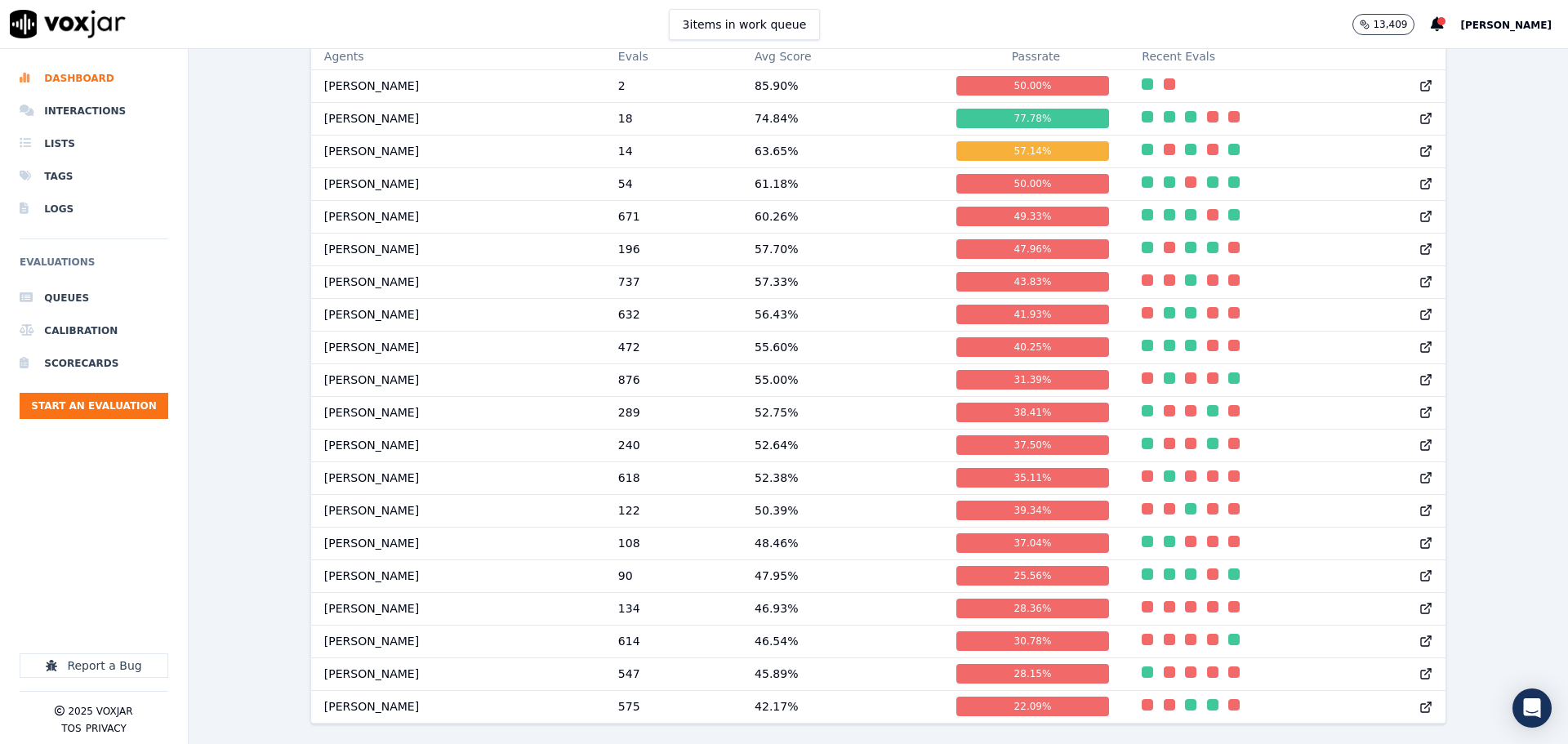
scroll to position [898, 0]
click at [349, 168] on td "[PERSON_NAME]" at bounding box center [459, 184] width 294 height 32
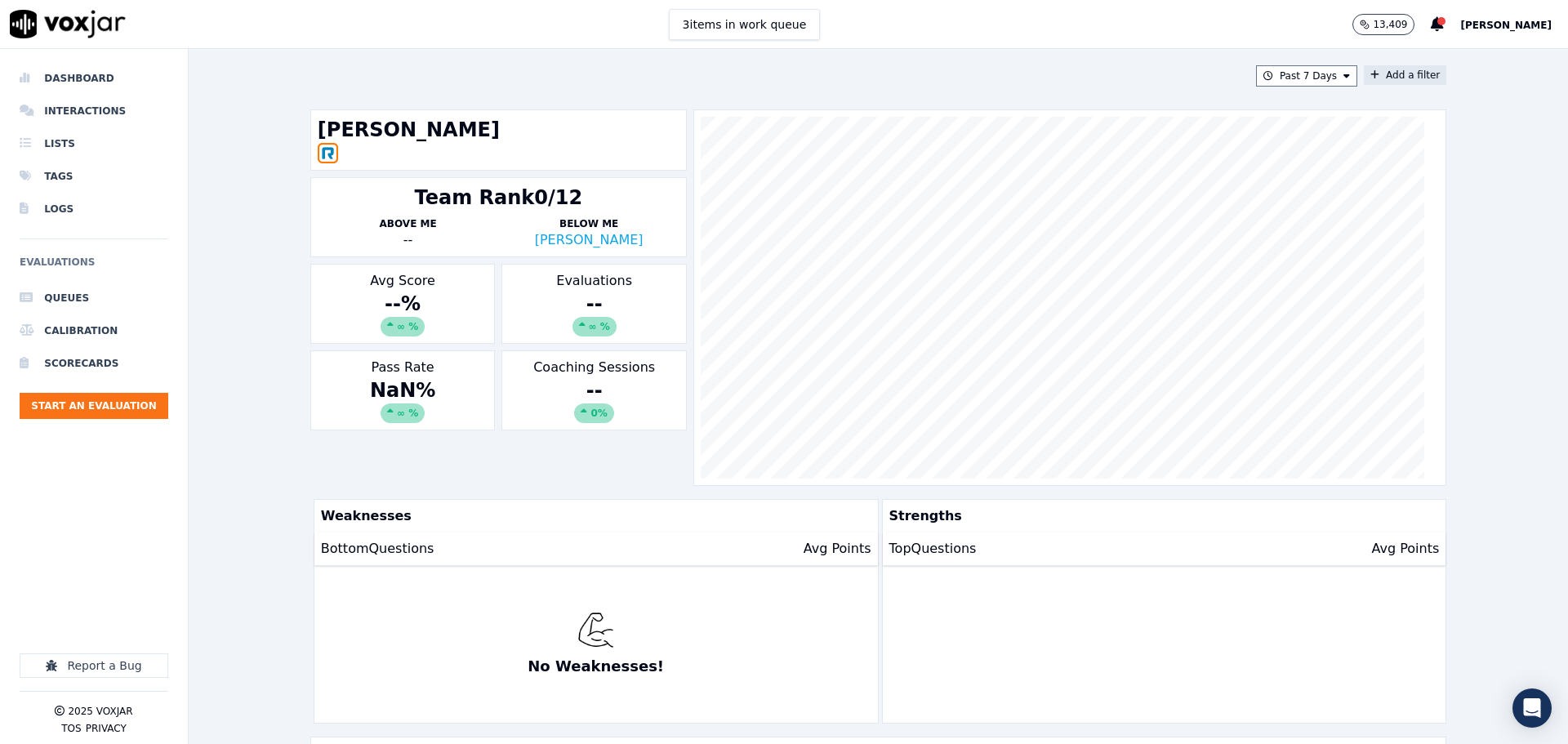
click at [1390, 81] on button "Add a filter" at bounding box center [1405, 75] width 83 height 20
click at [1309, 71] on button "Past 7 Days" at bounding box center [1306, 76] width 101 height 22
click at [1282, 187] on div "Past 30 Days" at bounding box center [1313, 184] width 64 height 13
click at [1318, 276] on button "Add" at bounding box center [1333, 263] width 31 height 26
